Goal: Transaction & Acquisition: Purchase product/service

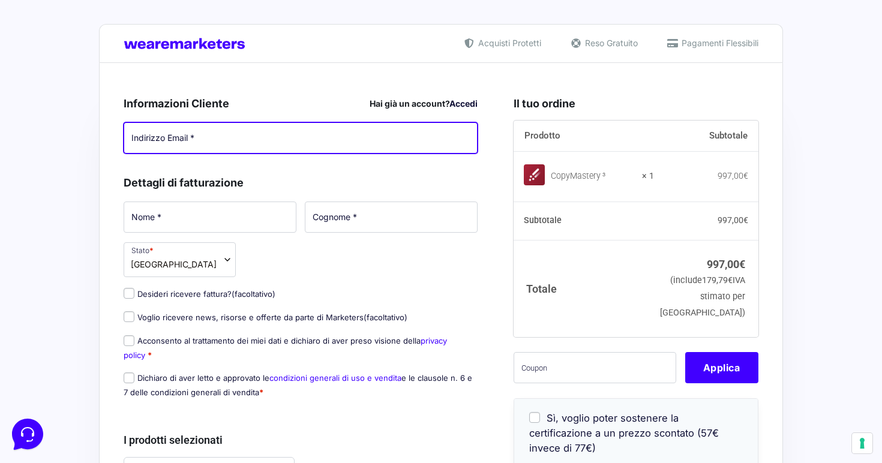
type input "[PERSON_NAME][EMAIL_ADDRESS][DOMAIN_NAME]"
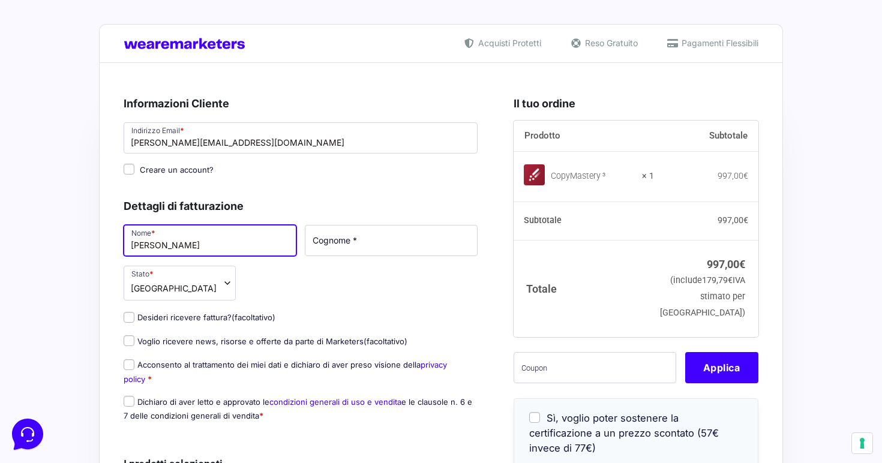
type input "[PERSON_NAME]"
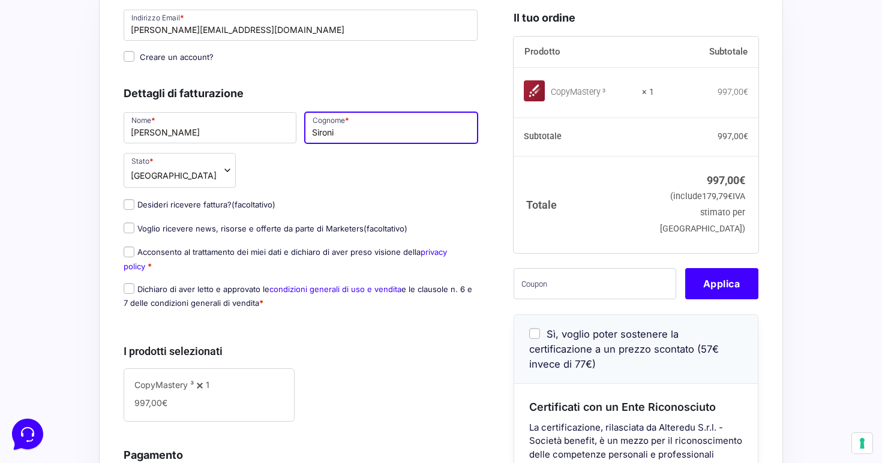
scroll to position [115, 0]
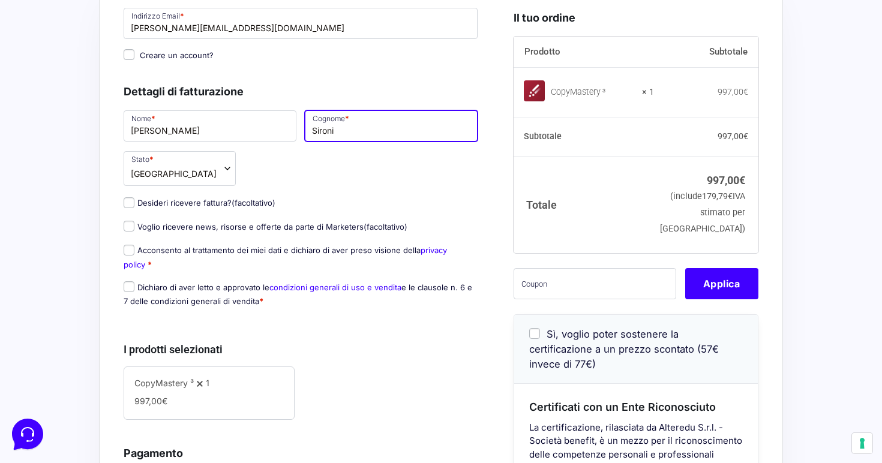
type input "Sironi"
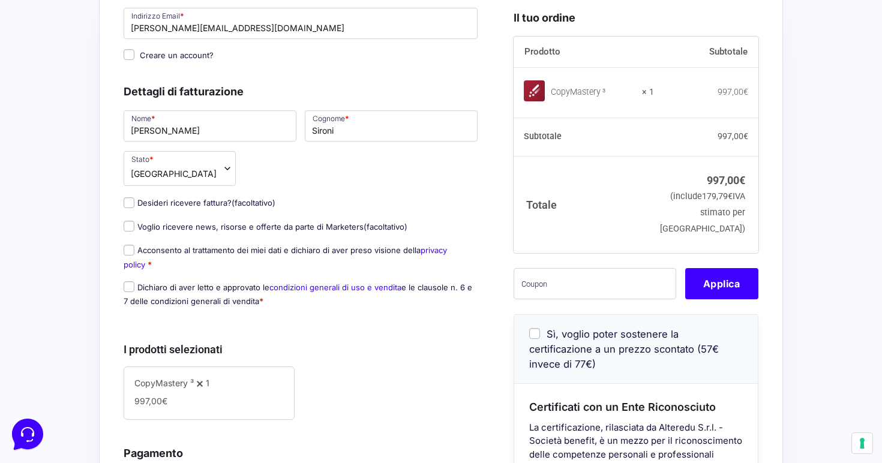
click at [127, 229] on input "Voglio ricevere news, risorse e offerte da parte di Marketers (facoltativo)" at bounding box center [129, 226] width 11 height 11
checkbox input "true"
click at [128, 203] on input "Desideri ricevere fattura? (facoltativo)" at bounding box center [129, 202] width 11 height 11
checkbox input "true"
select select "IT"
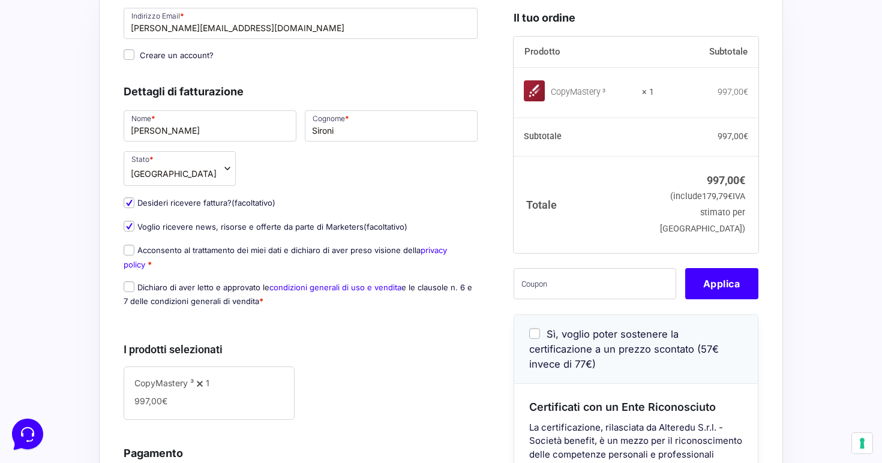
type input "0000000"
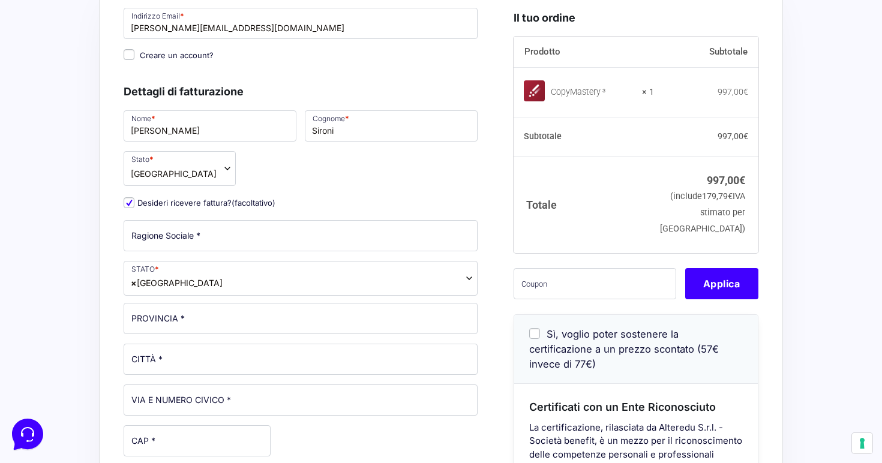
click at [128, 203] on input "Desideri ricevere fattura? (facoltativo)" at bounding box center [129, 202] width 11 height 11
checkbox input "false"
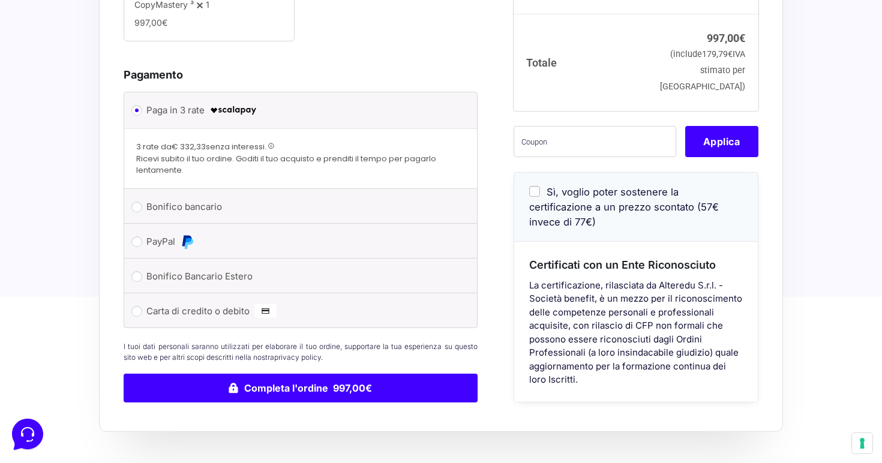
scroll to position [494, 0]
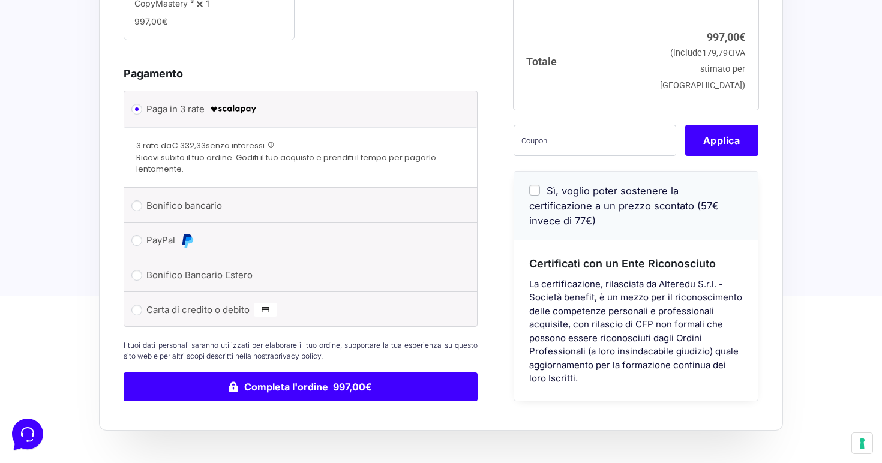
click at [140, 238] on input "PayPal" at bounding box center [136, 240] width 11 height 11
radio input "true"
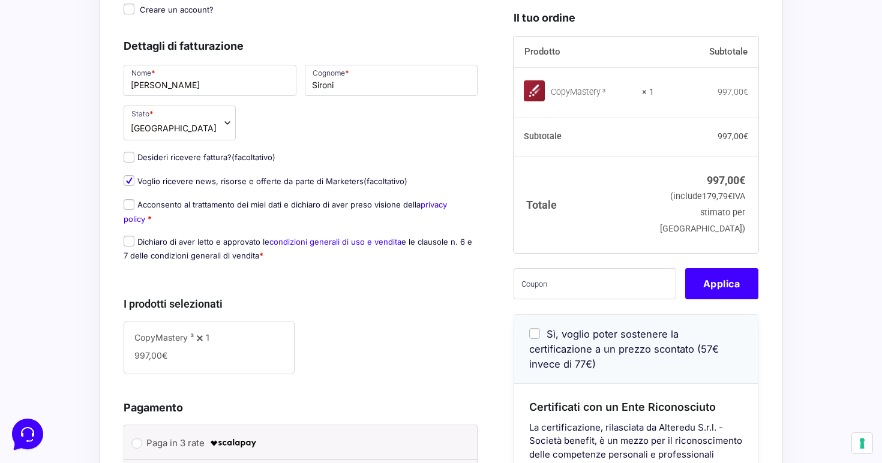
scroll to position [169, 0]
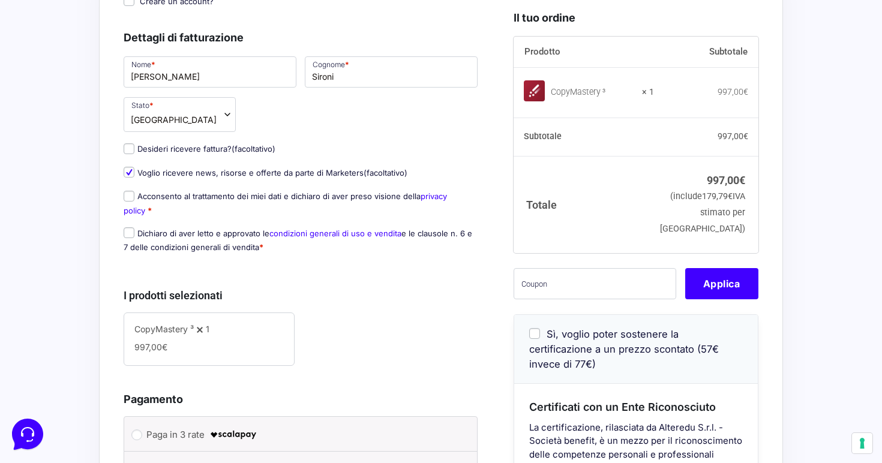
click at [534, 339] on input "Sì, voglio poter sostenere la certificazione a un prezzo scontato (57€ invece d…" at bounding box center [534, 333] width 11 height 11
checkbox input "true"
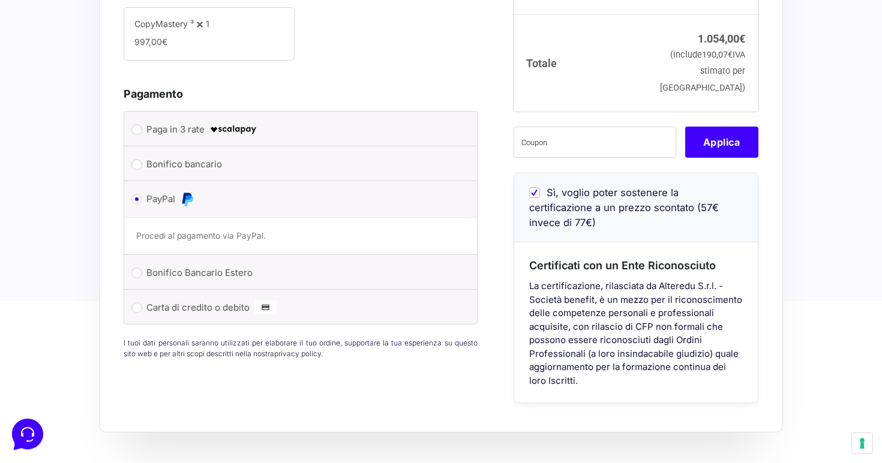
scroll to position [475, 0]
click at [533, 197] on input "Sì, voglio poter sostenere la certificazione a un prezzo scontato (57€ invece d…" at bounding box center [534, 191] width 11 height 11
checkbox input "false"
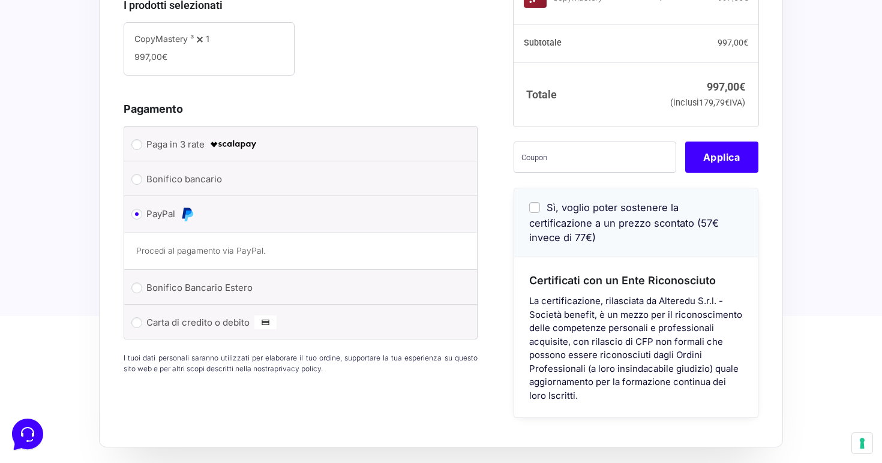
scroll to position [461, 0]
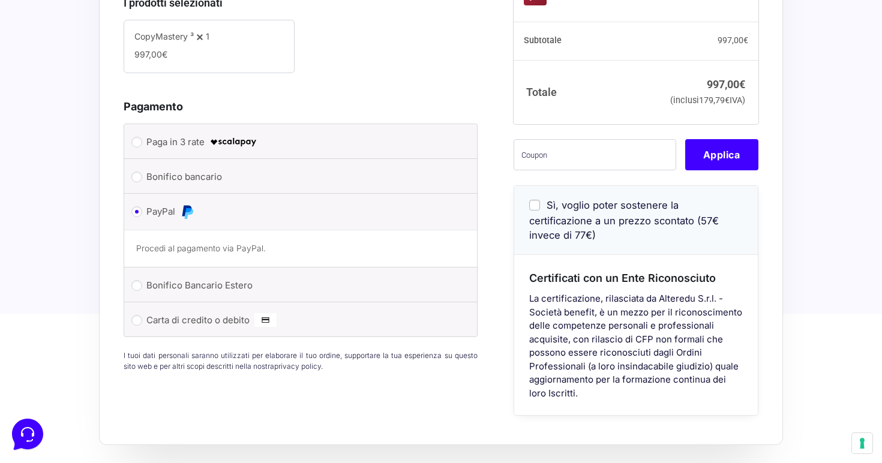
click at [536, 211] on input "Sì, voglio poter sostenere la certificazione a un prezzo scontato (57€ invece d…" at bounding box center [534, 205] width 11 height 11
checkbox input "true"
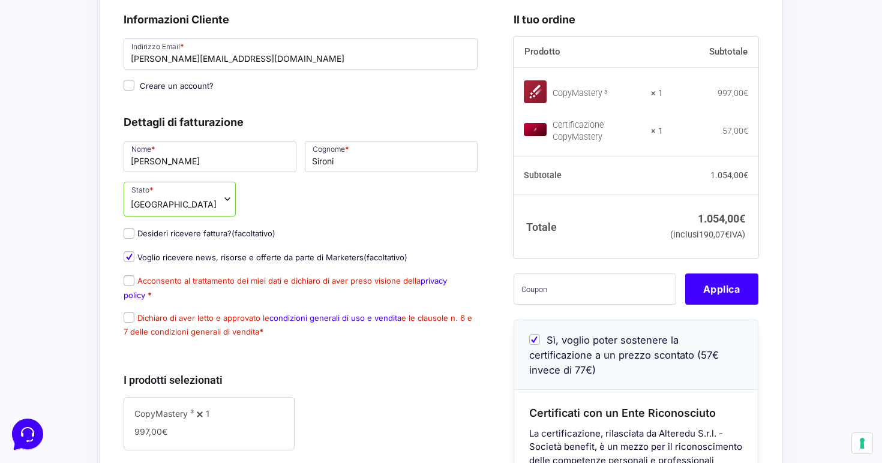
scroll to position [185, 0]
click at [127, 286] on input "Acconsento al trattamento dei miei dati e dichiaro di aver preso visione della …" at bounding box center [129, 280] width 11 height 11
checkbox input "true"
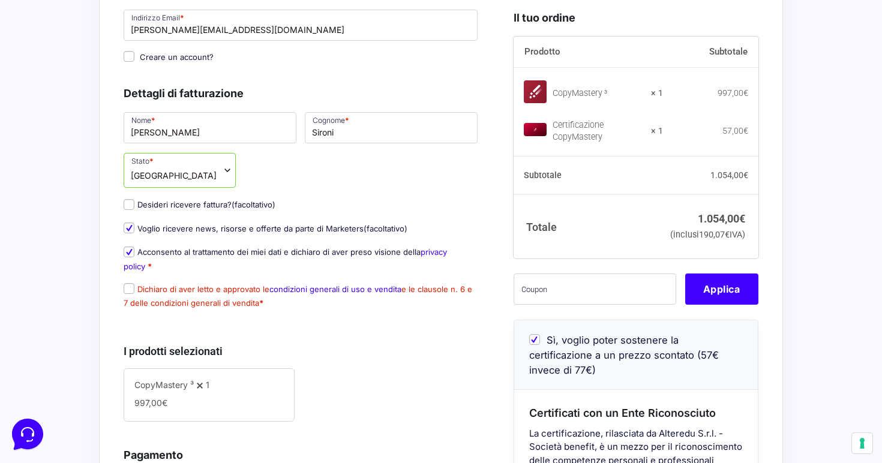
scroll to position [221, 0]
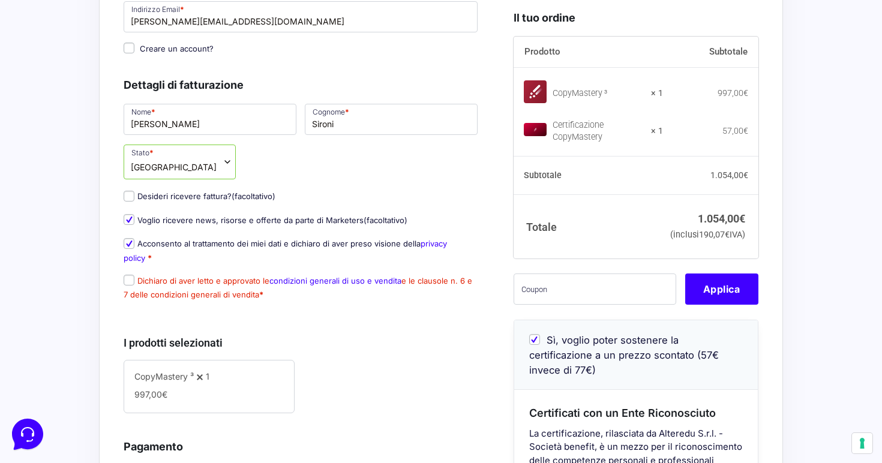
click at [127, 286] on input "Dichiaro di aver letto e approvato le condizioni generali di uso e vendita e le…" at bounding box center [129, 280] width 11 height 11
checkbox input "true"
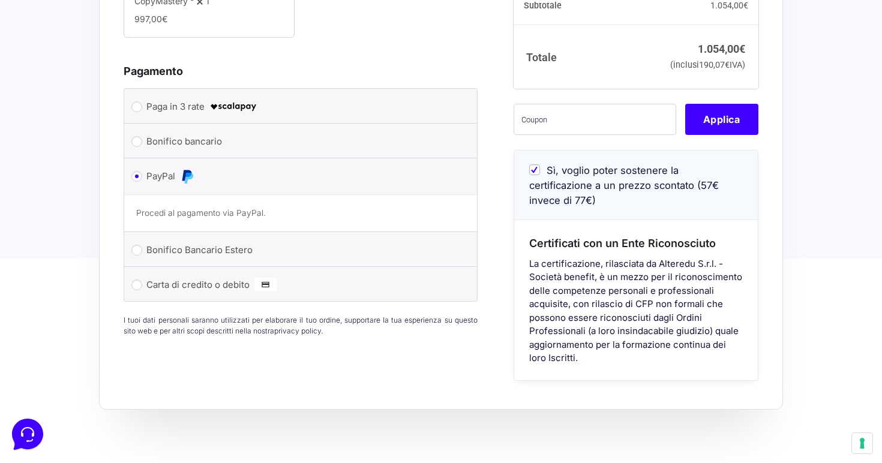
scroll to position [595, 0]
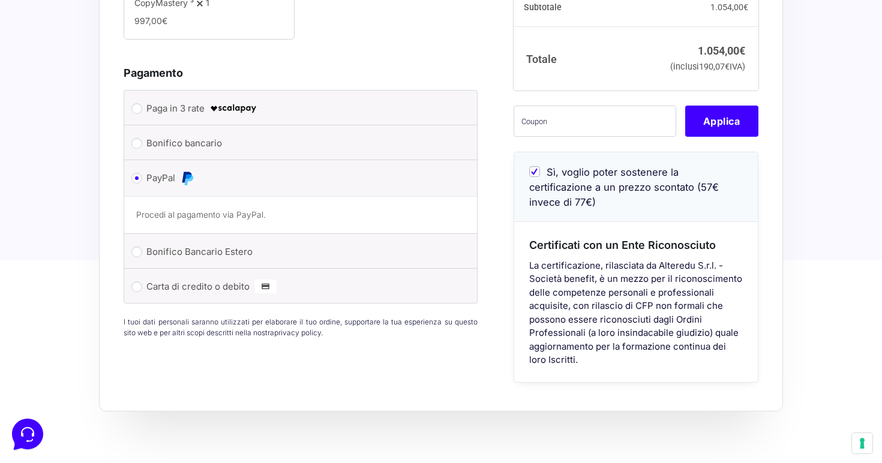
click at [138, 184] on input "PayPal" at bounding box center [136, 178] width 11 height 11
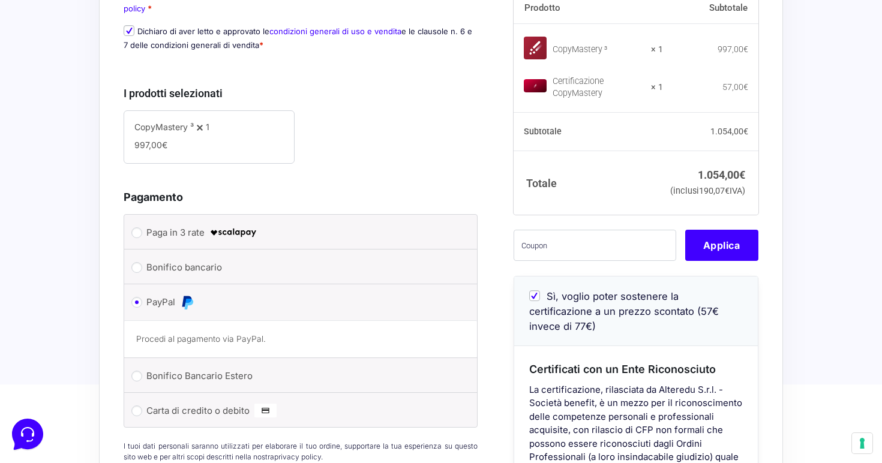
scroll to position [479, 0]
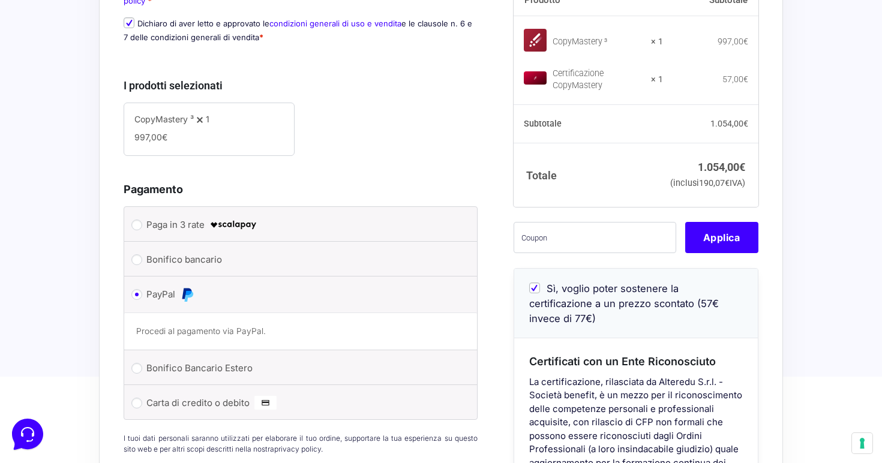
click at [133, 265] on input "Bonifico bancario" at bounding box center [136, 259] width 11 height 11
radio input "true"
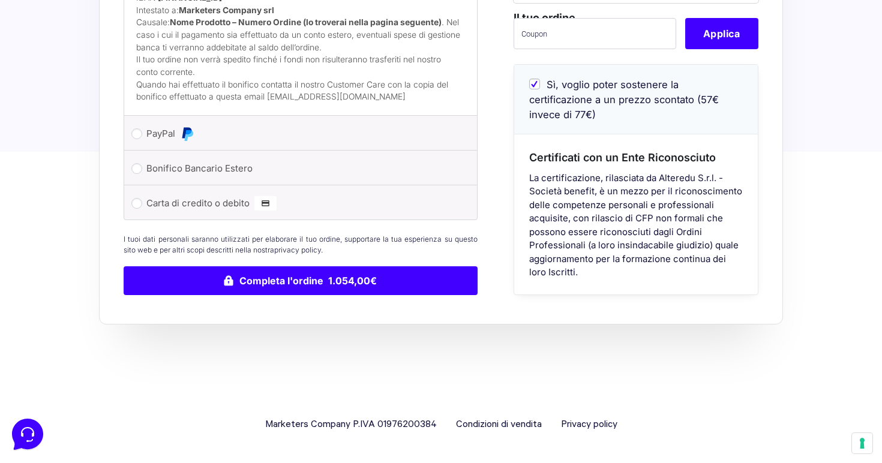
scroll to position [797, 0]
click at [131, 136] on li "PayPal Procedi al pagamento via PayPal." at bounding box center [300, 133] width 353 height 35
click at [136, 136] on input "PayPal" at bounding box center [136, 133] width 11 height 11
radio input "true"
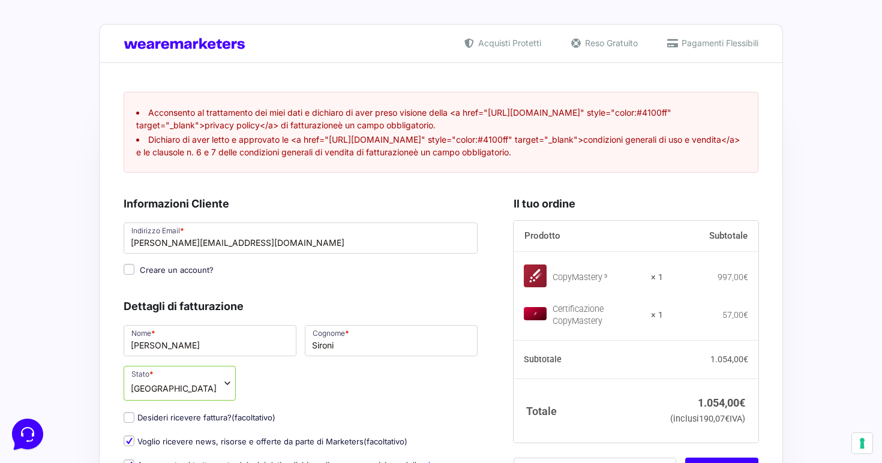
scroll to position [0, 0]
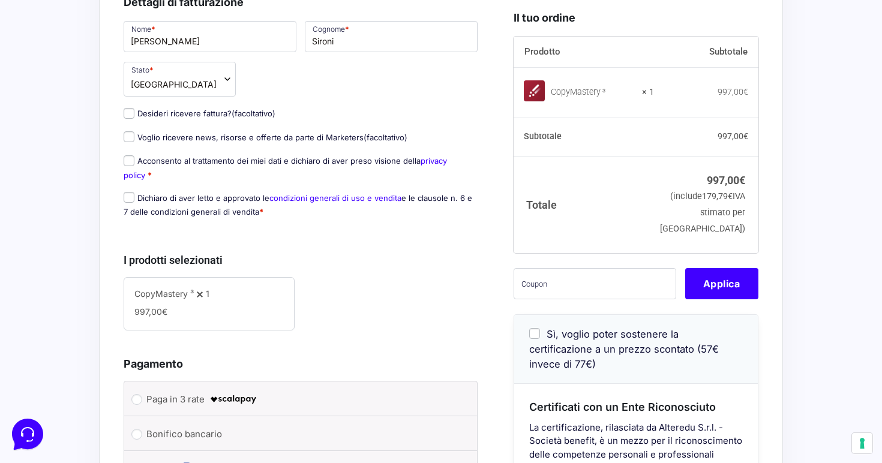
scroll to position [208, 0]
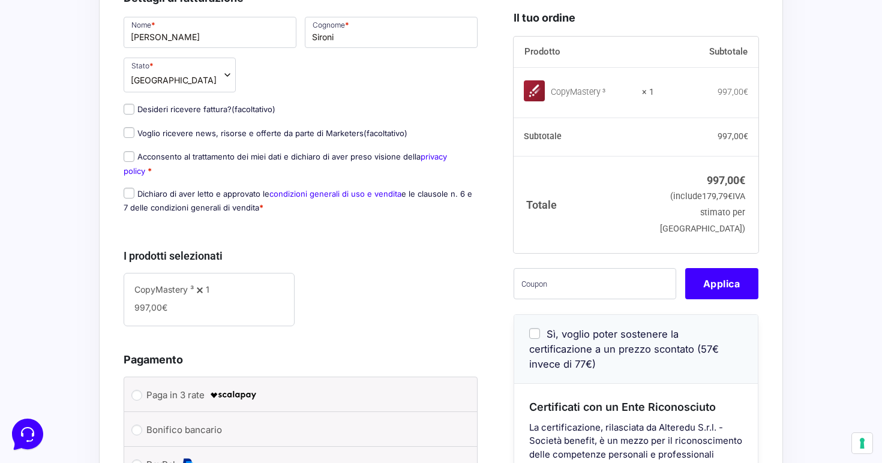
click at [535, 339] on input "Sì, voglio poter sostenere la certificazione a un prezzo scontato (57€ invece d…" at bounding box center [534, 333] width 11 height 11
checkbox input "true"
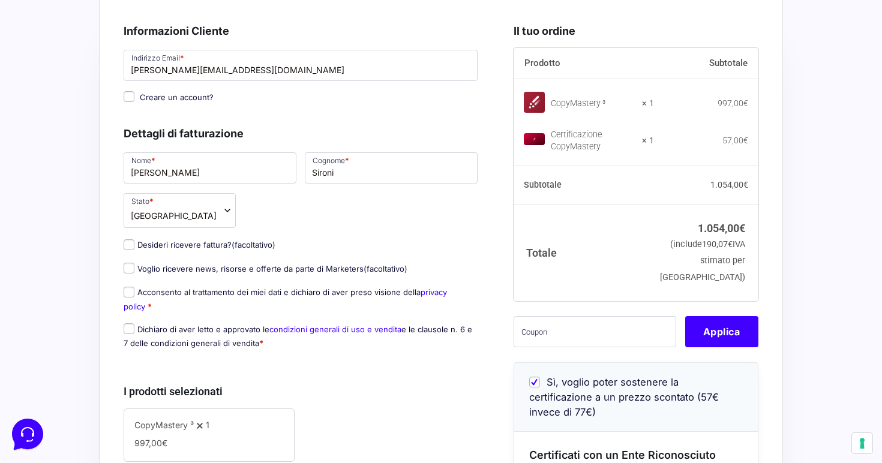
scroll to position [76, 0]
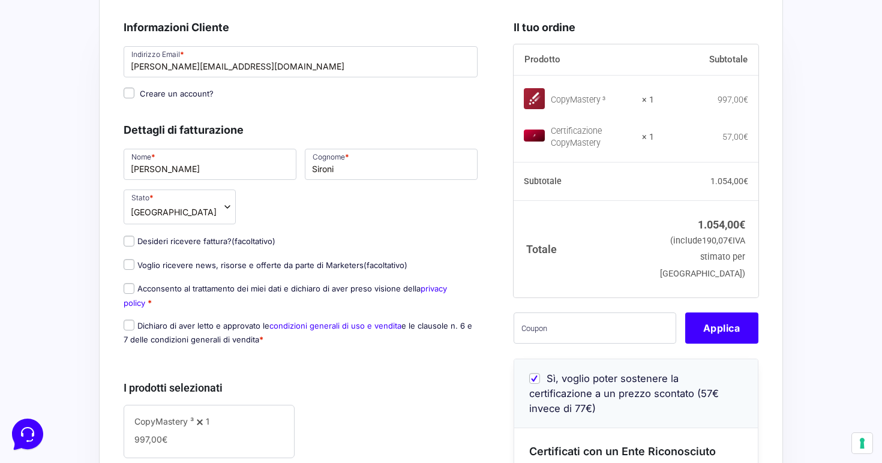
click at [130, 262] on input "Voglio ricevere news, risorse e offerte da parte di Marketers (facoltativo)" at bounding box center [129, 264] width 11 height 11
checkbox input "true"
click at [127, 283] on input "Acconsento al trattamento dei miei dati e dichiaro di aver preso visione della …" at bounding box center [129, 288] width 11 height 11
checkbox input "true"
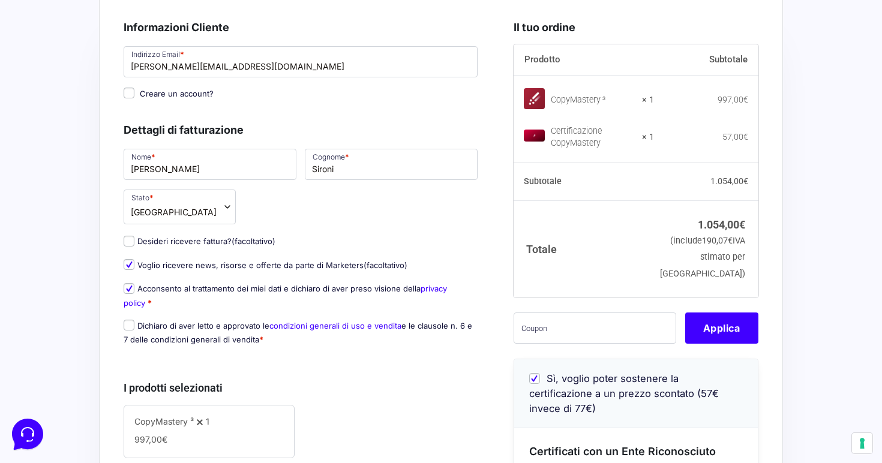
click at [133, 326] on input "Dichiaro di aver letto e approvato le condizioni generali di uso e vendita e le…" at bounding box center [129, 325] width 11 height 11
checkbox input "true"
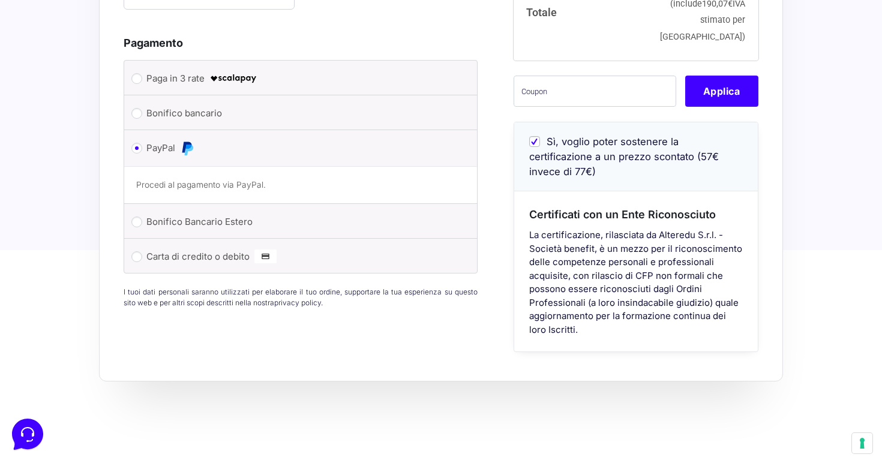
scroll to position [530, 0]
